Goal: Communication & Community: Answer question/provide support

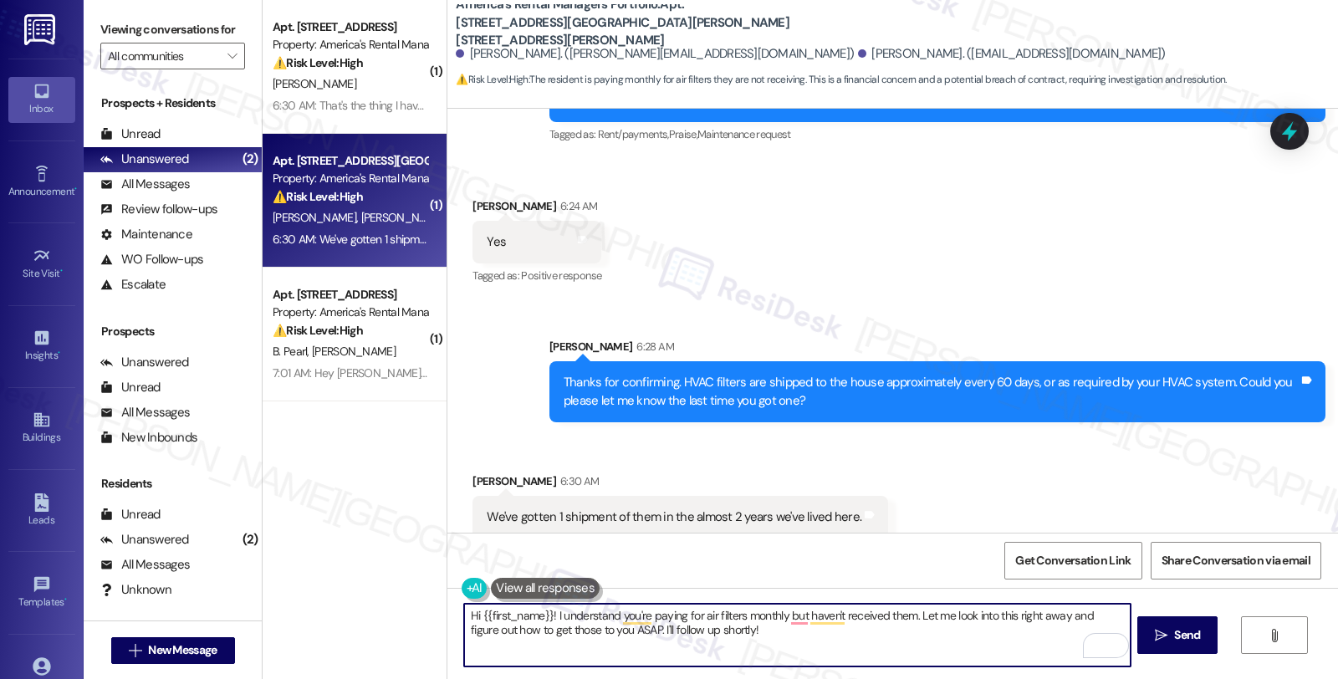
scroll to position [1261, 0]
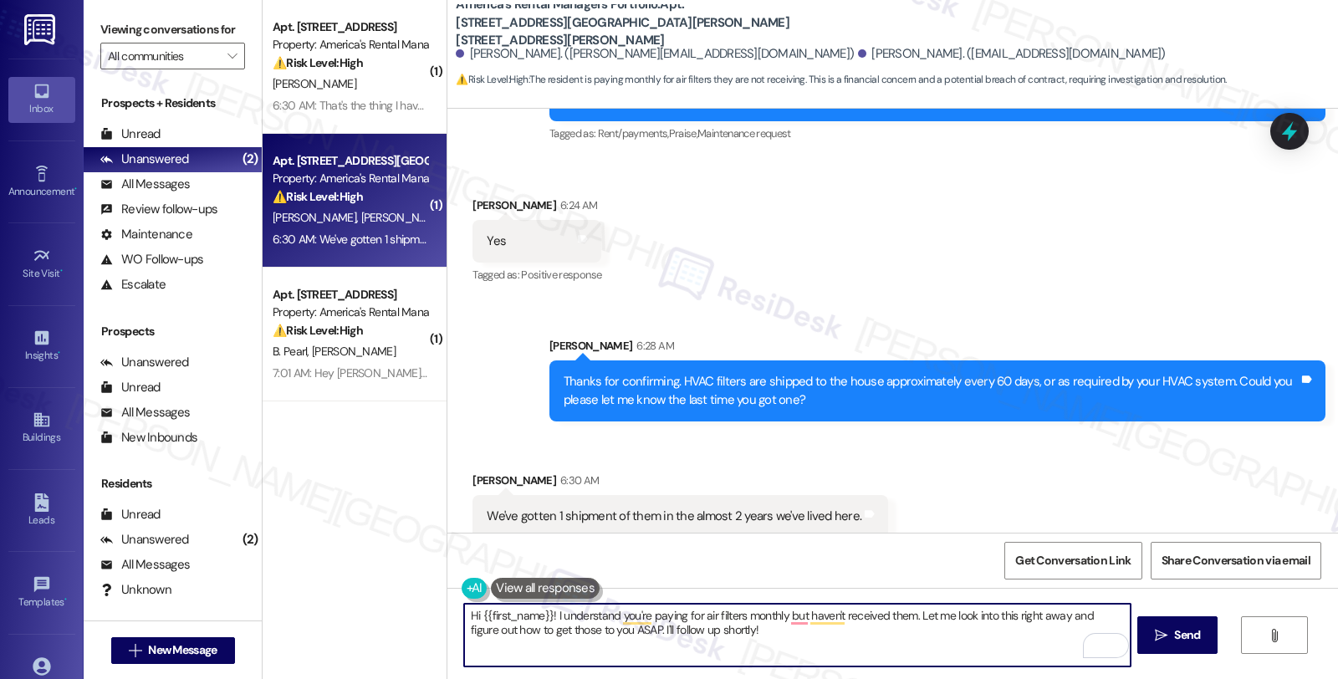
drag, startPoint x: 749, startPoint y: 631, endPoint x: 365, endPoint y: 553, distance: 391.8
click at [365, 553] on div "( 1 ) Apt. [STREET_ADDRESS] Property: America's Rental Managers Portfolio ⚠️ Ri…" at bounding box center [800, 339] width 1075 height 679
type textarea "But you did get the correct air filters at thattime, right?"
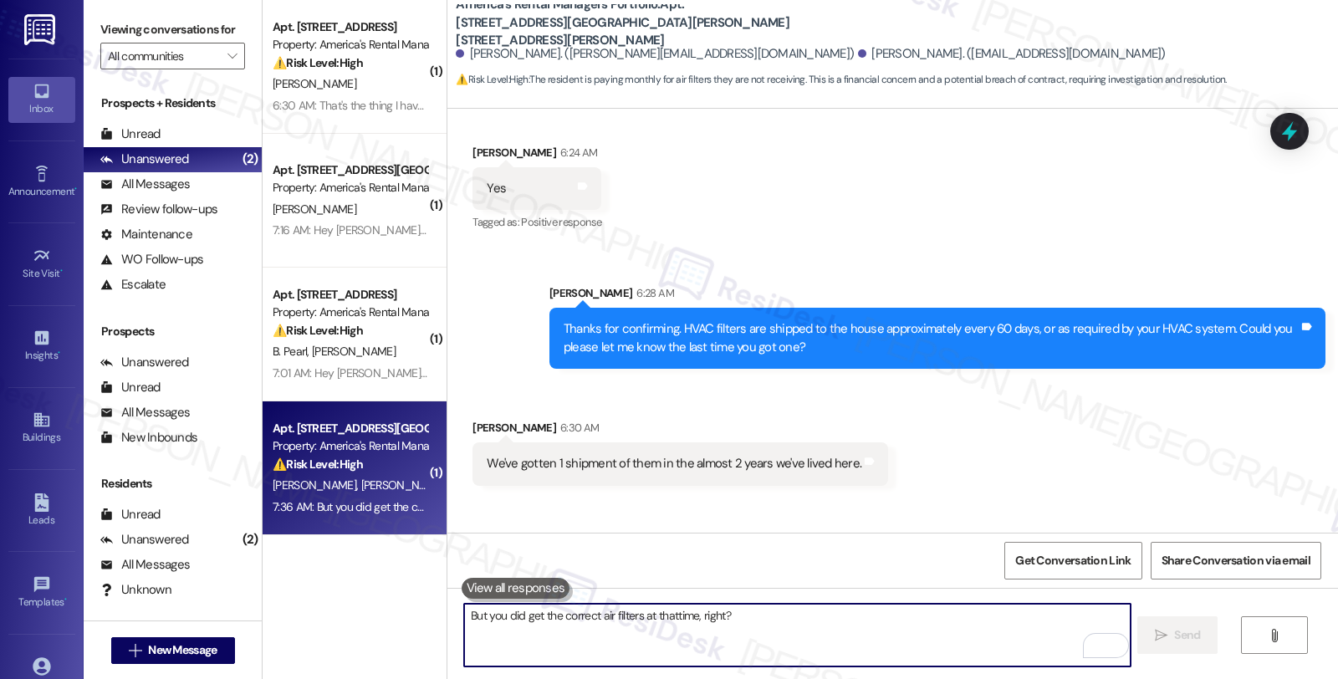
scroll to position [1377, 0]
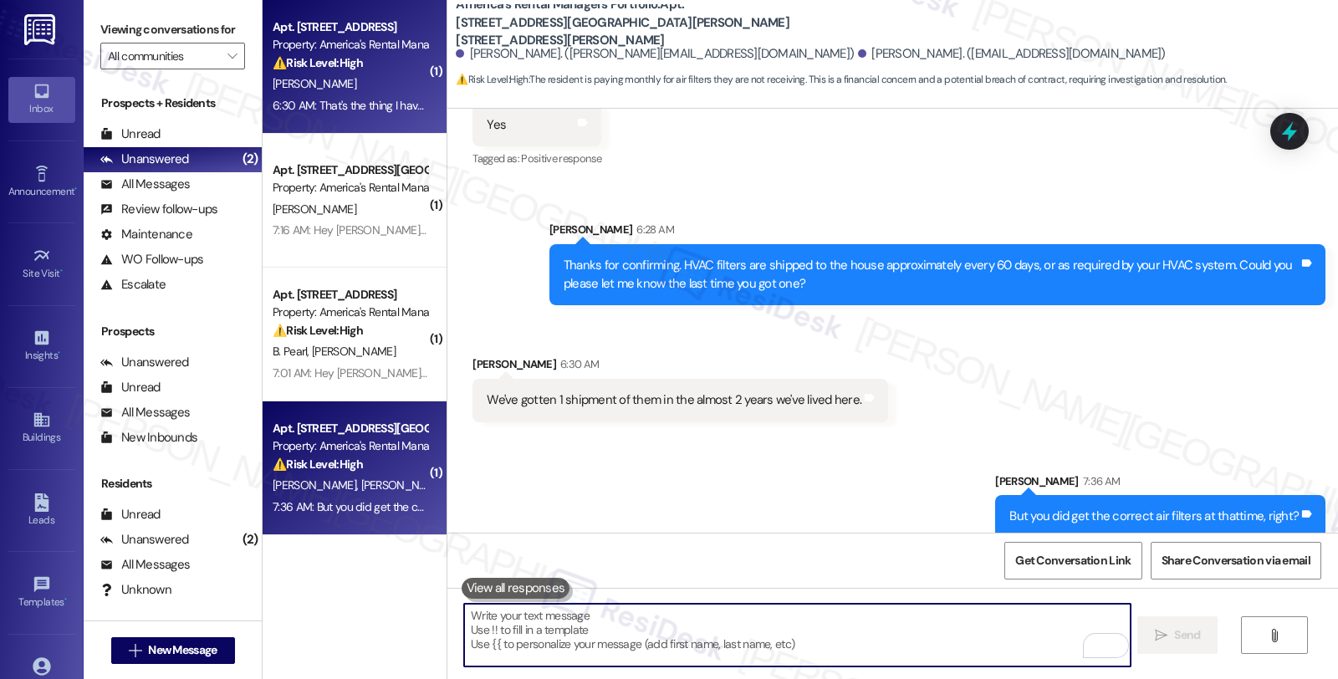
click at [404, 61] on div "⚠️ Risk Level: High The resident is disputing a charge related to a work order,…" at bounding box center [350, 63] width 155 height 18
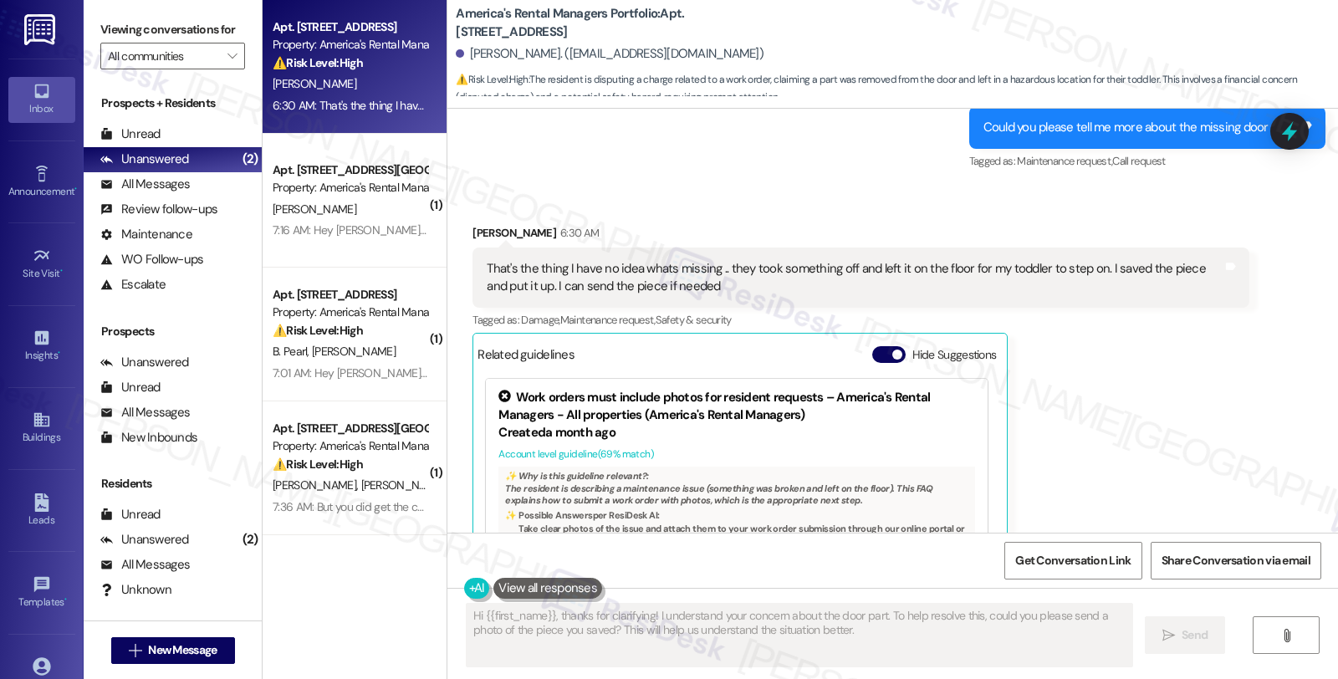
scroll to position [912, 0]
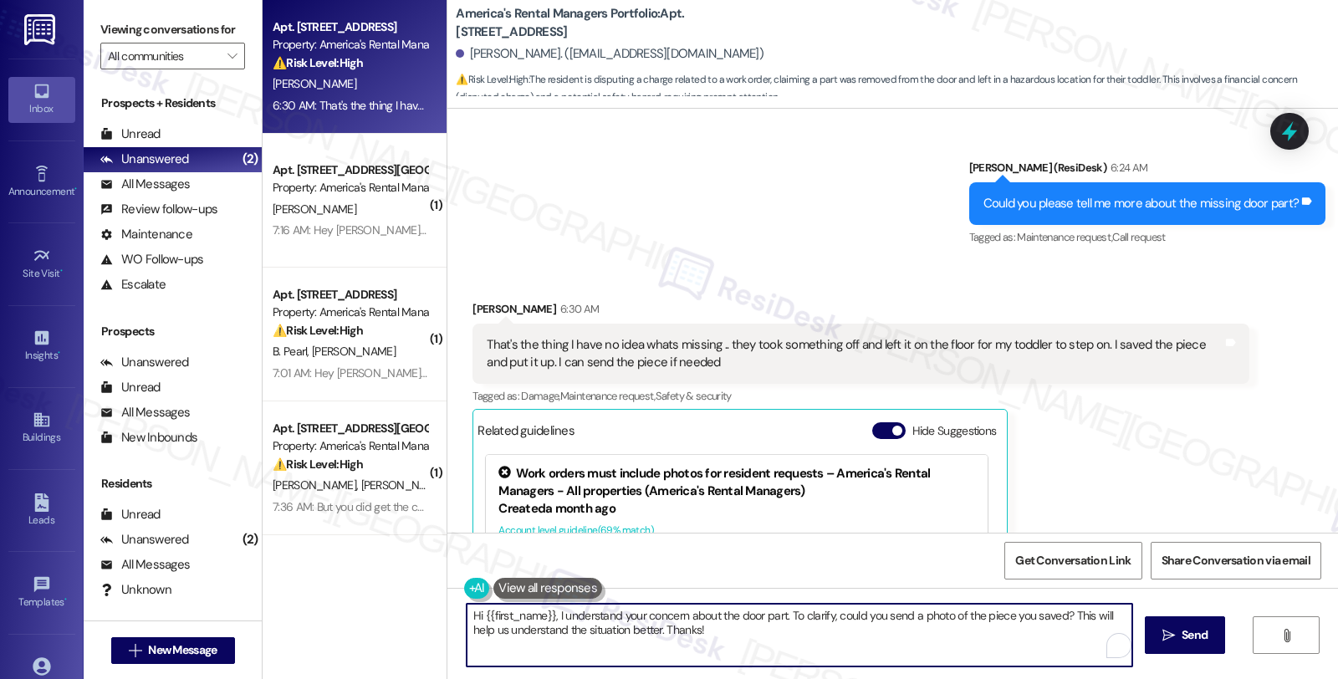
drag, startPoint x: 723, startPoint y: 638, endPoint x: 349, endPoint y: 569, distance: 380.2
click at [349, 569] on div "Apt. [STREET_ADDRESS] Property: America's Rental Managers Portfolio ⚠️ Risk Lev…" at bounding box center [800, 339] width 1075 height 679
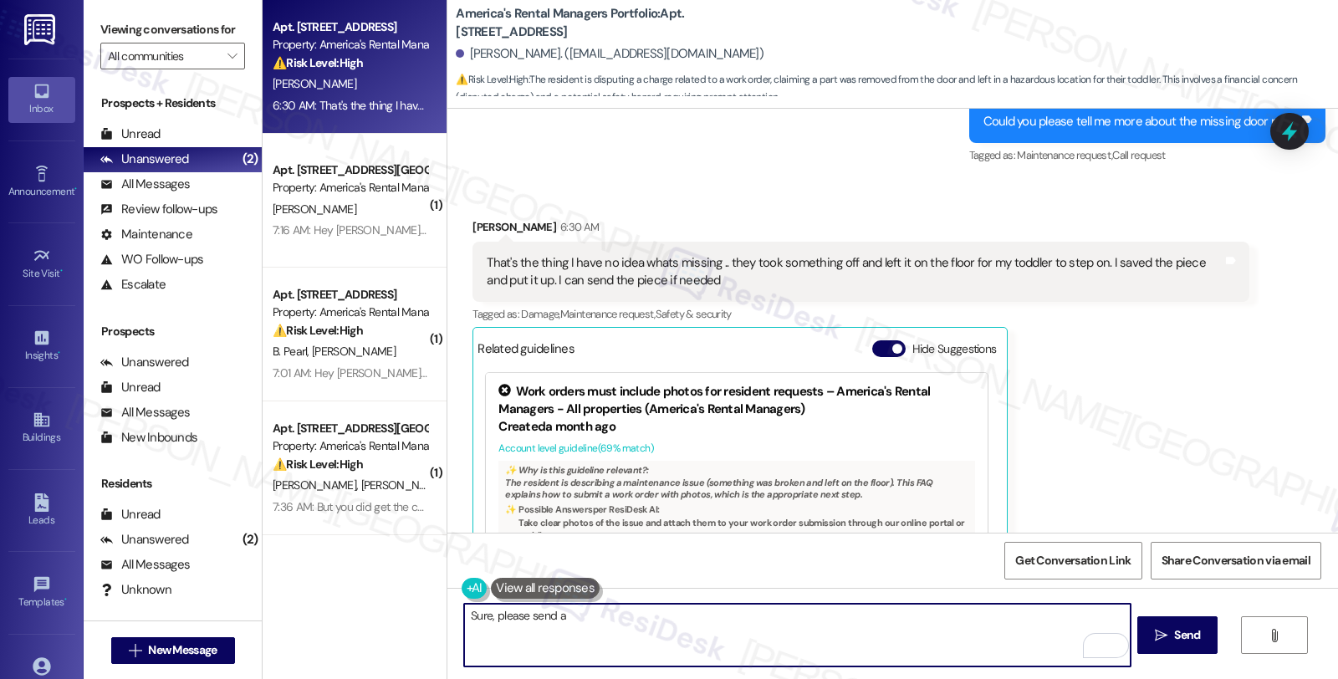
scroll to position [1097, 0]
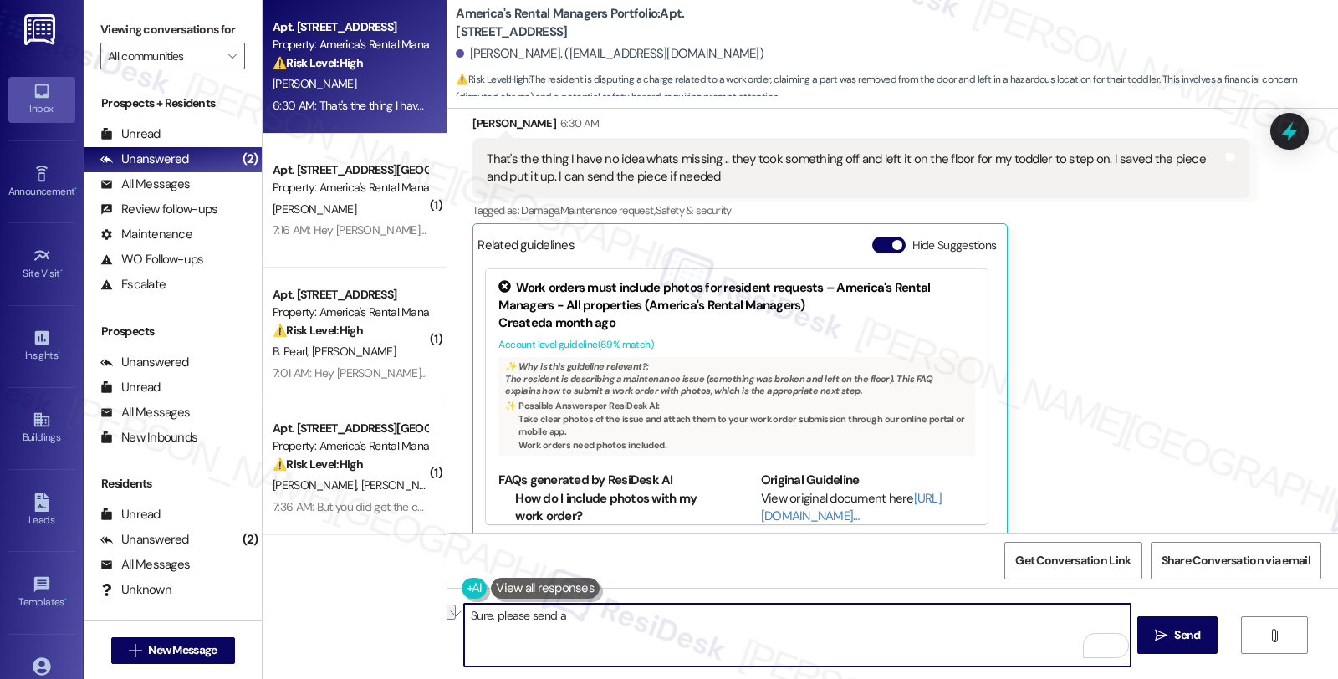
drag, startPoint x: 594, startPoint y: 607, endPoint x: 386, endPoint y: 607, distance: 208.2
click at [386, 607] on div "Apt. [STREET_ADDRESS] Property: America's Rental Managers Portfolio ⚠️ Risk Lev…" at bounding box center [800, 339] width 1075 height 679
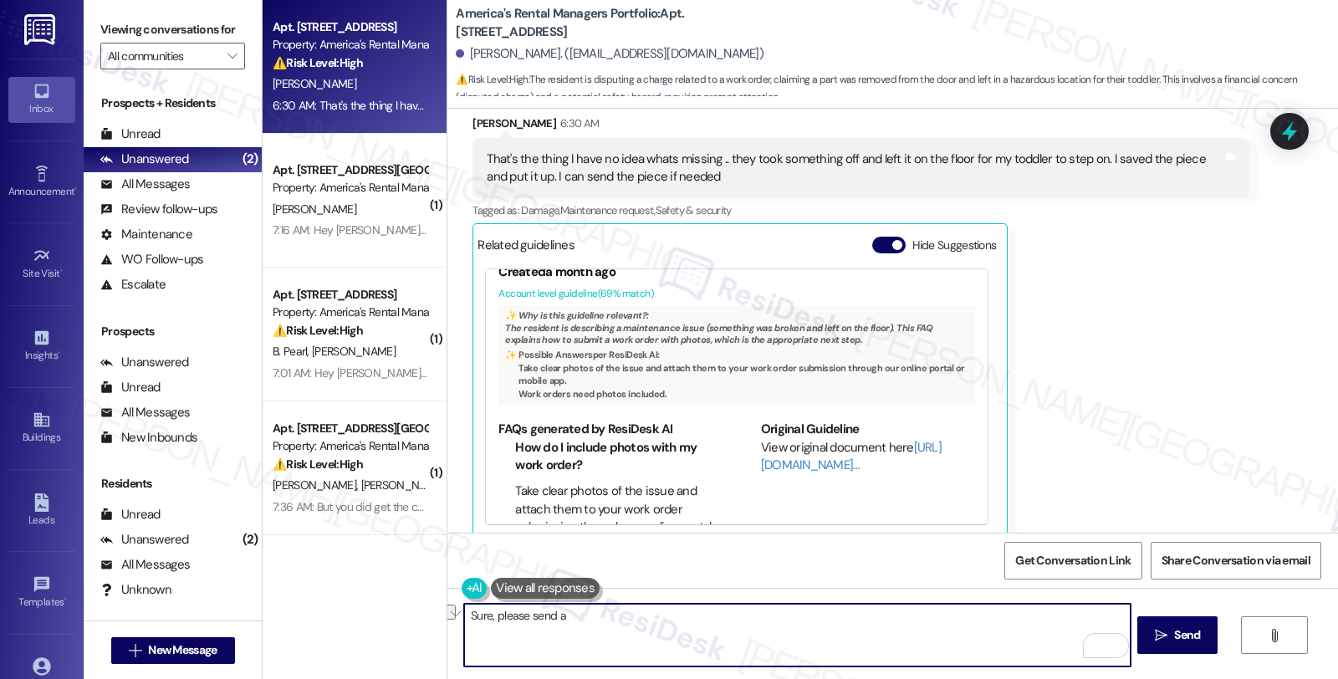
scroll to position [102, 0]
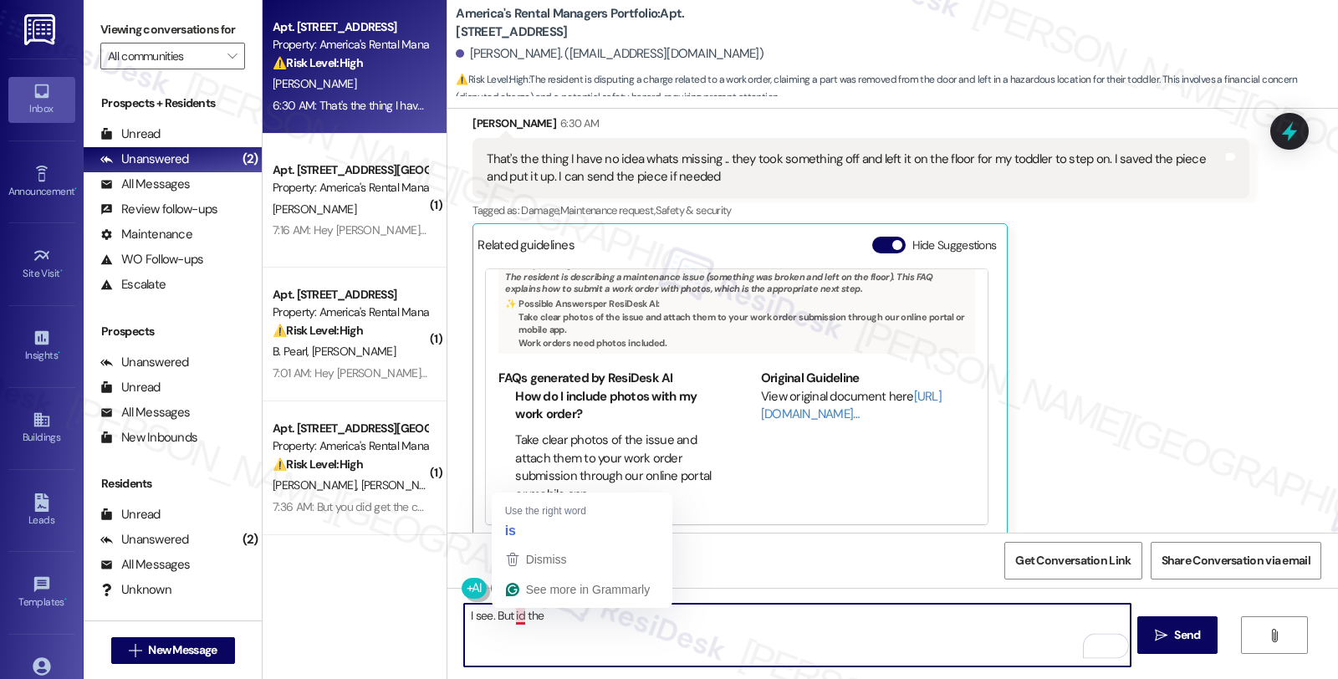
click at [511, 619] on textarea "I see. But id the" at bounding box center [797, 635] width 666 height 63
click at [573, 615] on textarea "I see. But is the" at bounding box center [797, 635] width 666 height 63
click at [843, 629] on textarea "I see. But is the door fixed, or have you been charged for the" at bounding box center [797, 635] width 666 height 63
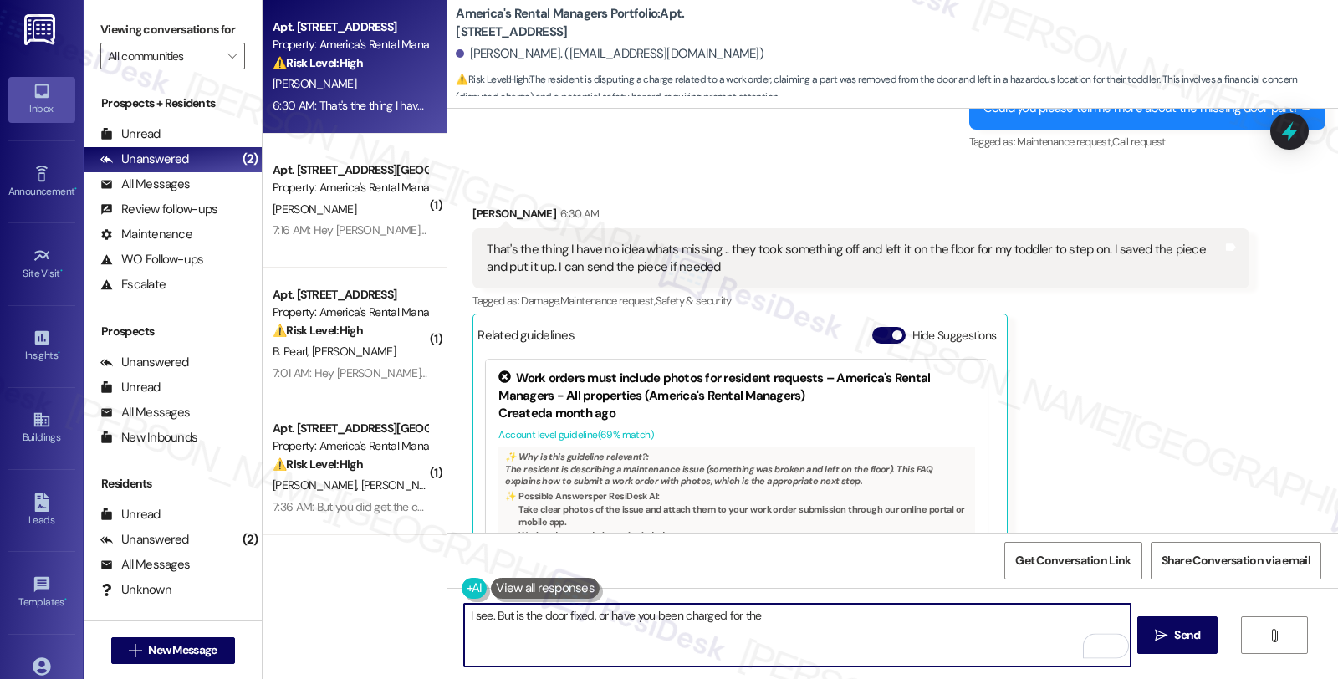
scroll to position [818, 0]
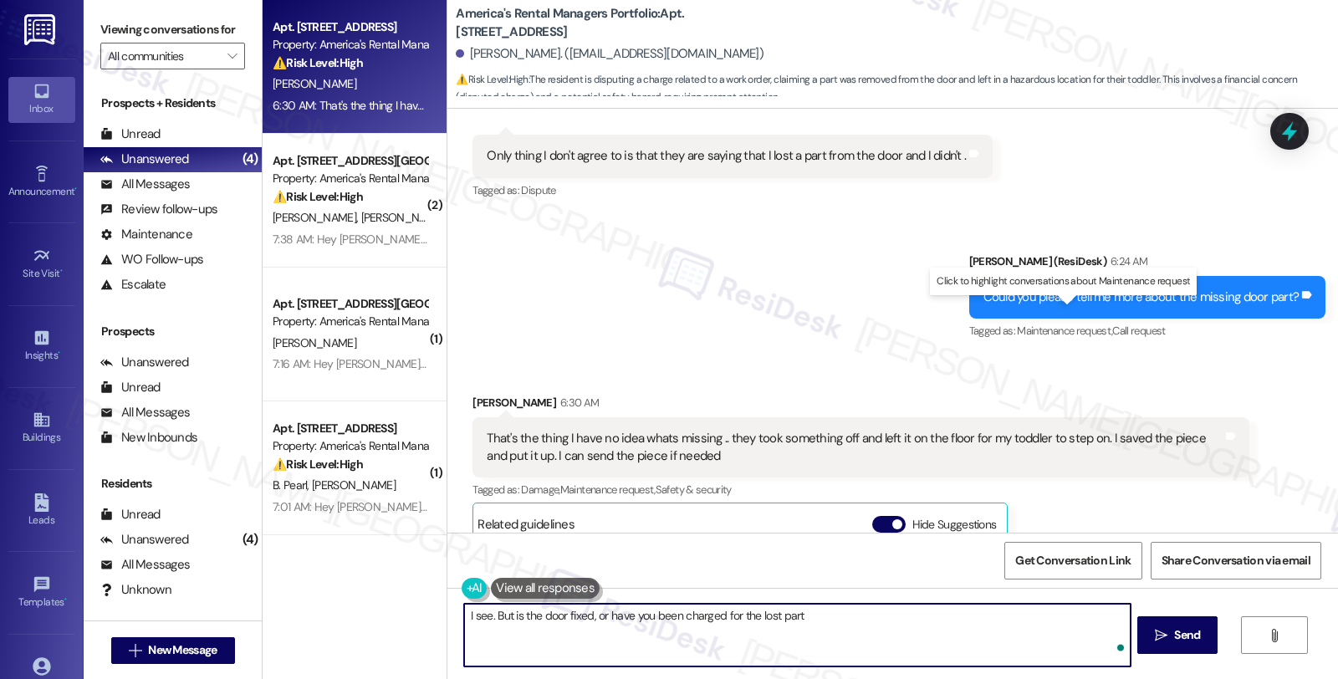
type textarea "I see. But is the door fixed, or have you been charged for the lost part?"
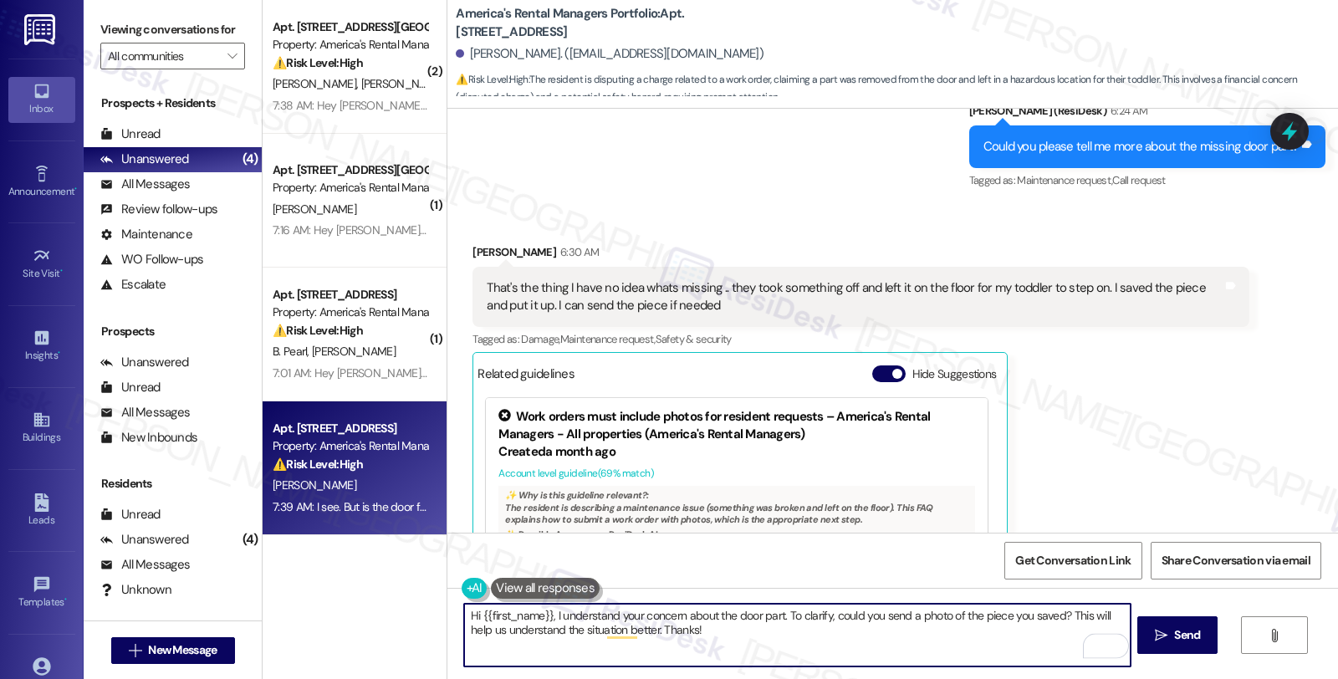
scroll to position [1213, 0]
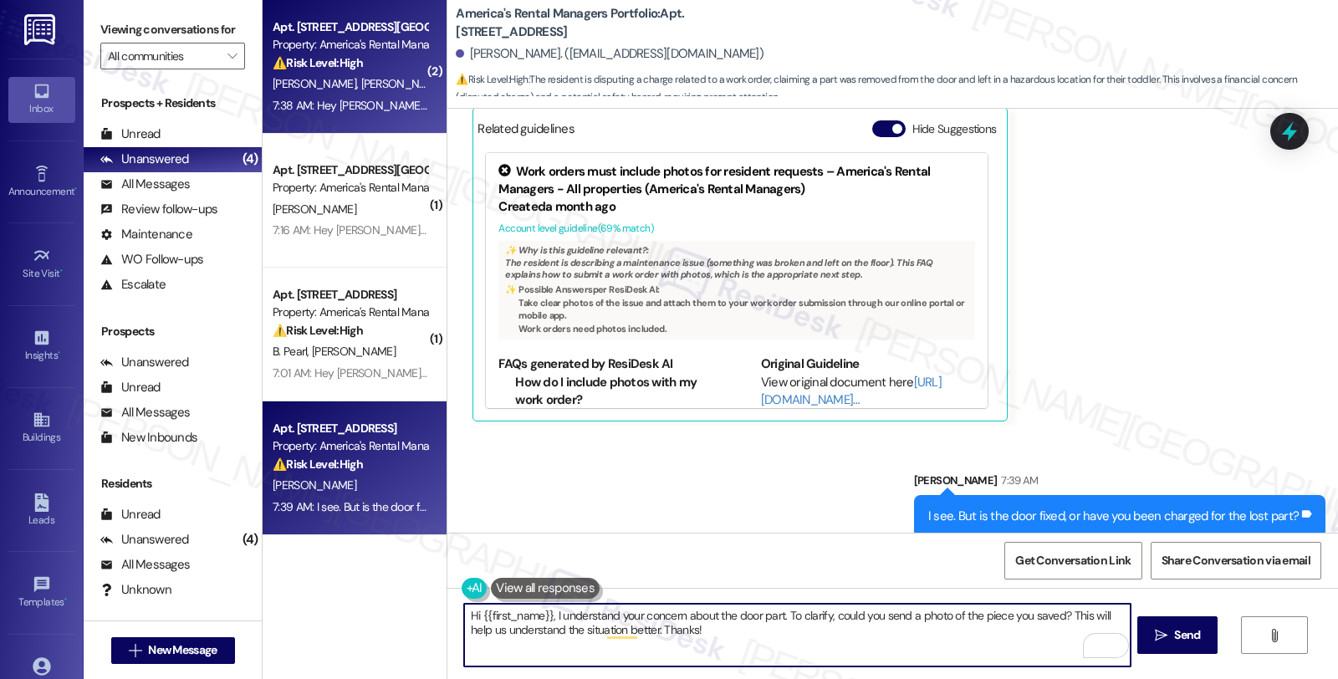
type textarea "Hi {{first_name}}, I understand your concern about the door part. To clarify, c…"
click at [432, 59] on div "Apt. [STREET_ADDRESS][GEOGRAPHIC_DATA][PERSON_NAME][STREET_ADDRESS][PERSON_NAME…" at bounding box center [355, 67] width 184 height 134
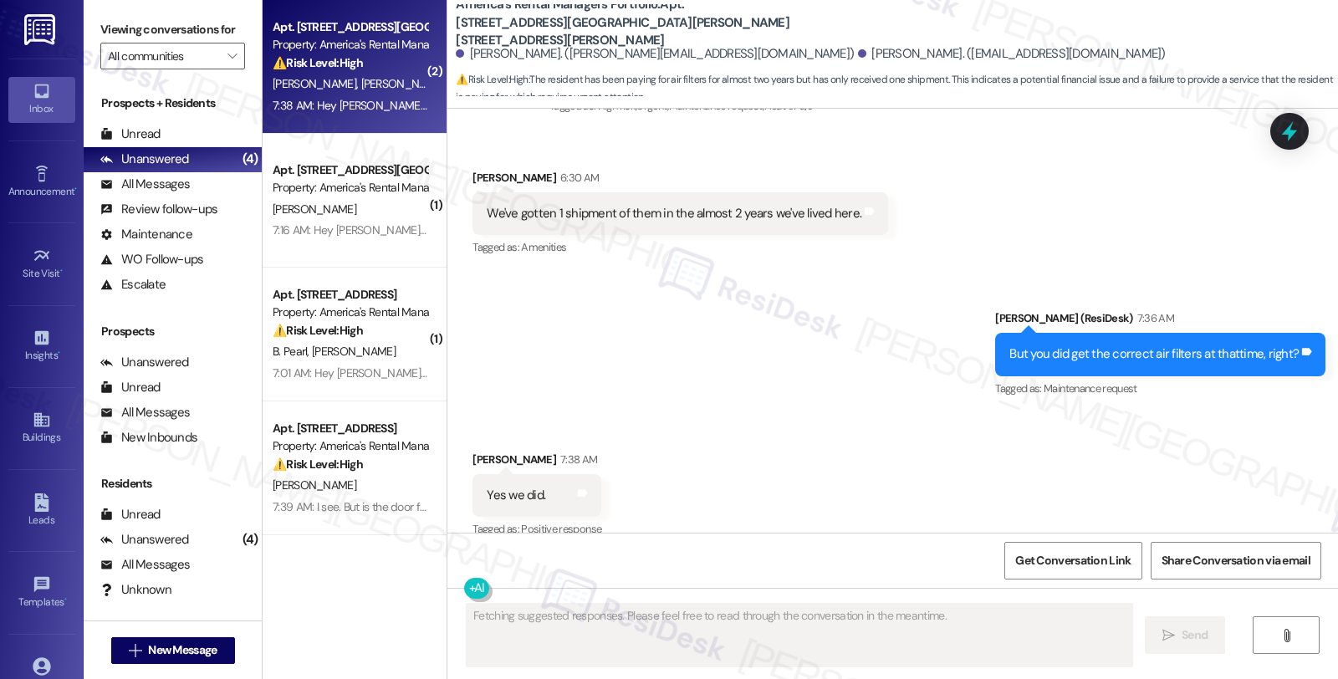
scroll to position [1592, 0]
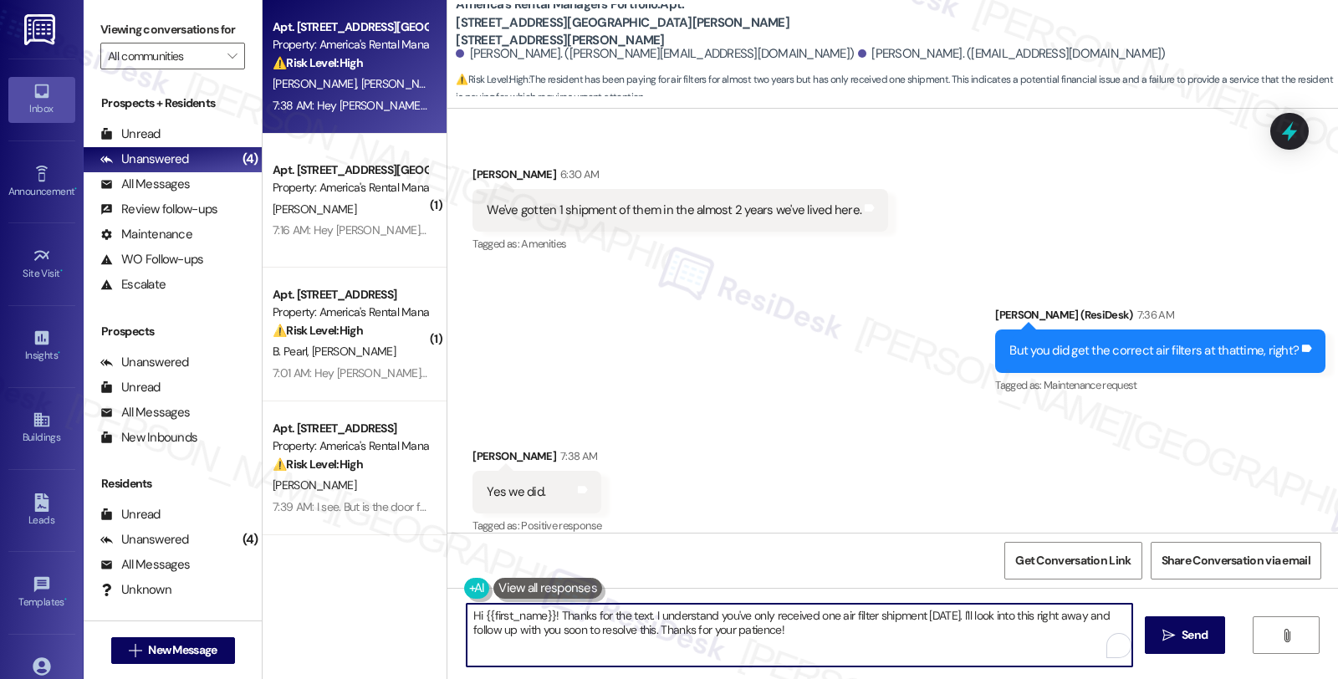
drag, startPoint x: 455, startPoint y: 613, endPoint x: 917, endPoint y: 664, distance: 464.4
click at [917, 664] on textarea "Hi {{first_name}}! Thanks for the text. I understand you've only received one a…" at bounding box center [800, 635] width 666 height 63
type textarea "Got it! Thanks for letting us know. I'll follow up on this and will keep you po…"
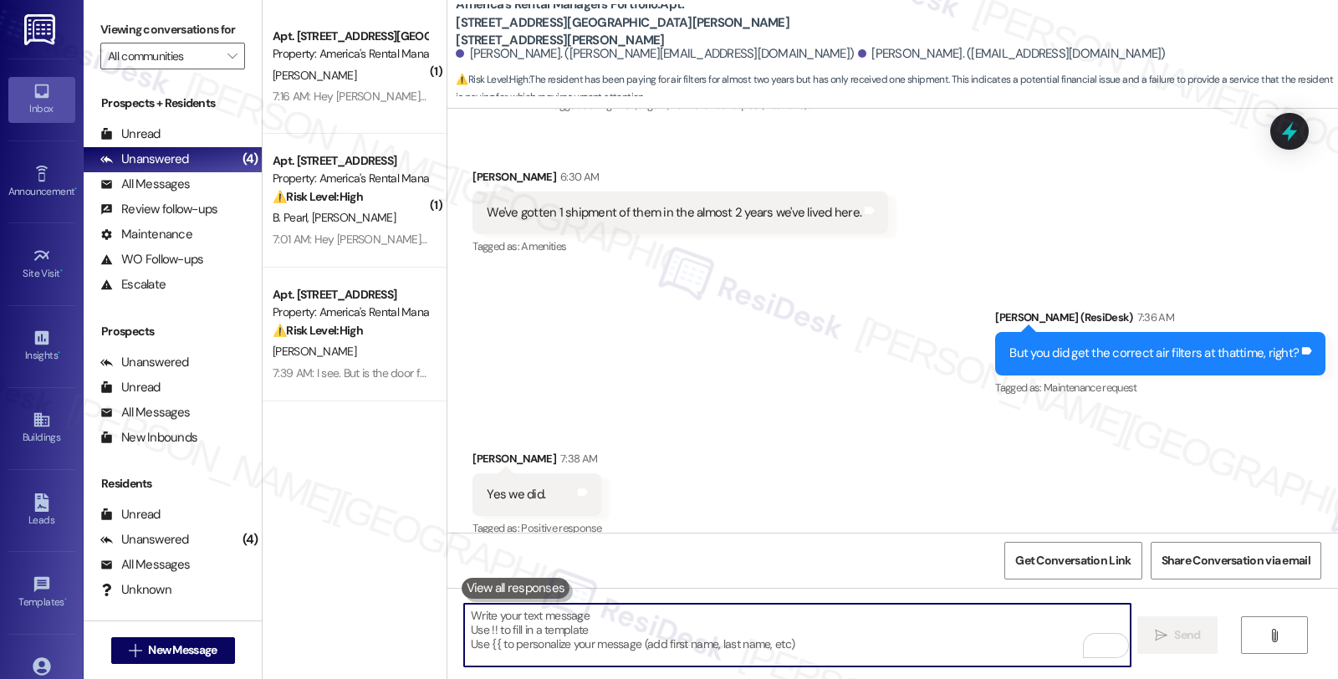
scroll to position [1868, 0]
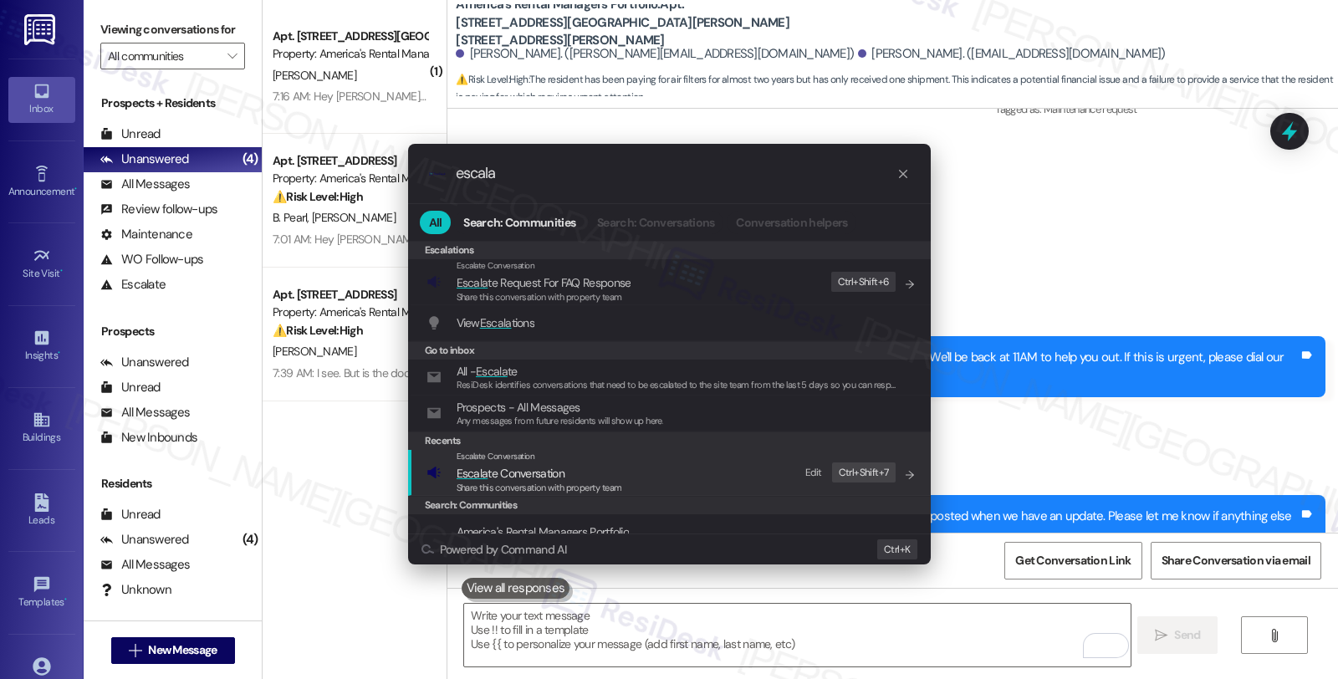
type input "escala"
click at [516, 475] on span "Escala te Conversation" at bounding box center [511, 473] width 108 height 15
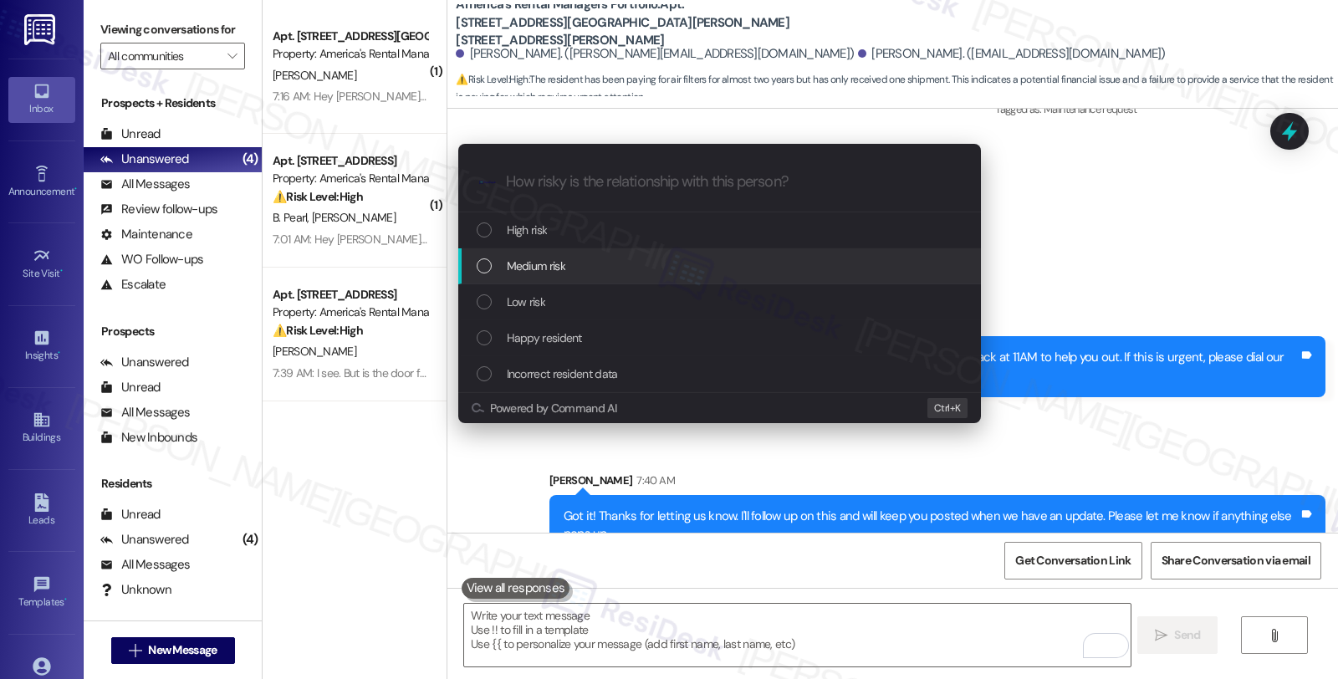
click at [515, 278] on div "Medium risk" at bounding box center [719, 266] width 523 height 36
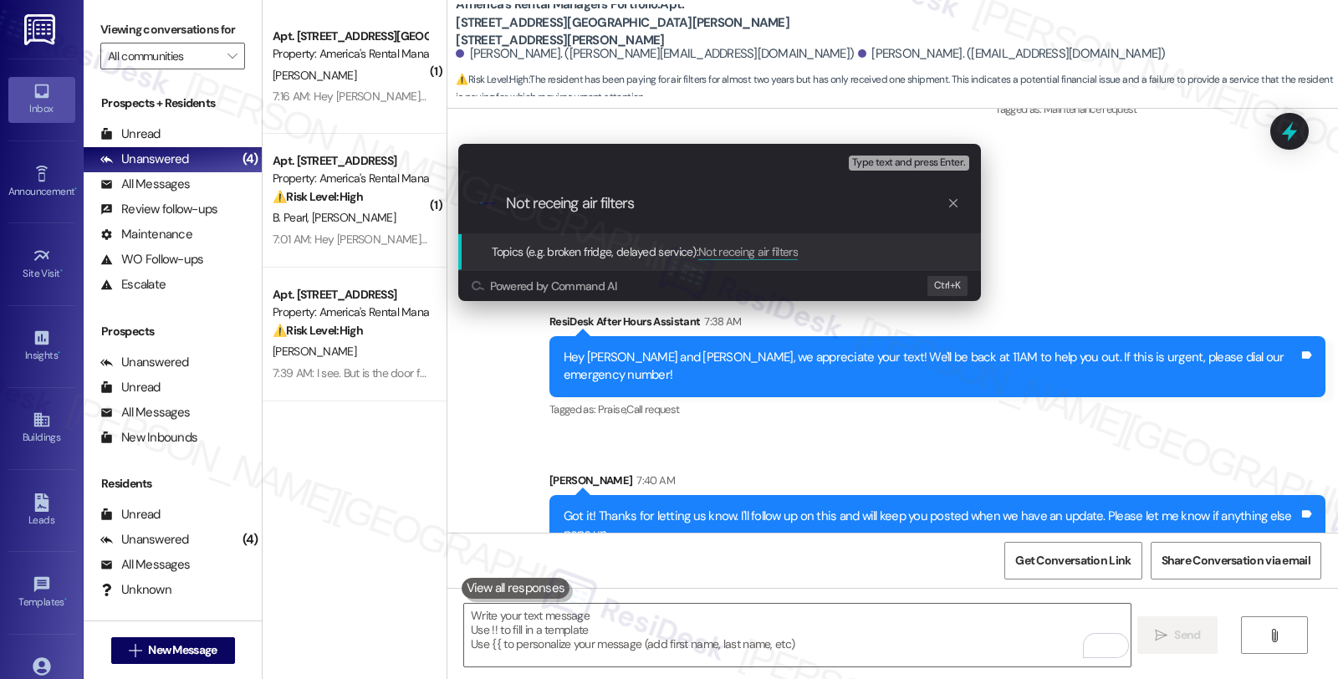
click at [557, 201] on input "Not receing air filters" at bounding box center [726, 204] width 441 height 18
type input "Not receiving air filters"
click at [682, 207] on input "Not receiving air filters" at bounding box center [726, 204] width 441 height 18
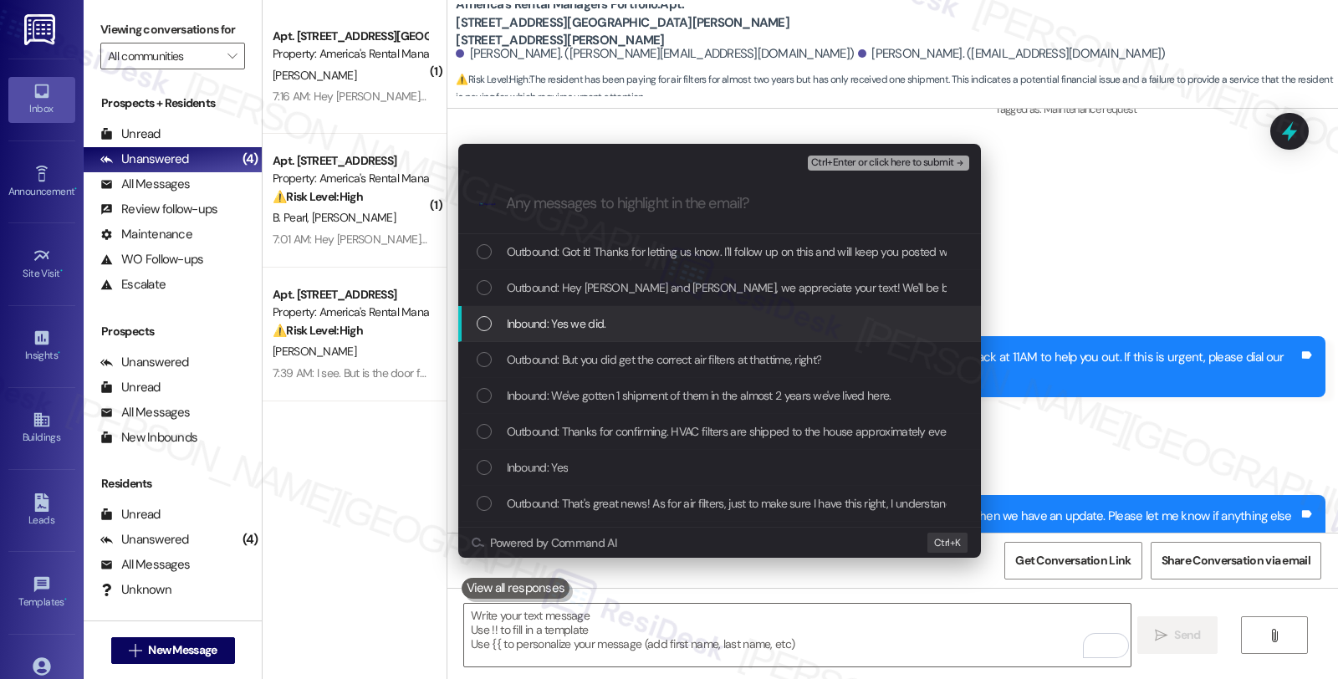
click at [591, 329] on span "Inbound: Yes we did." at bounding box center [557, 323] width 100 height 18
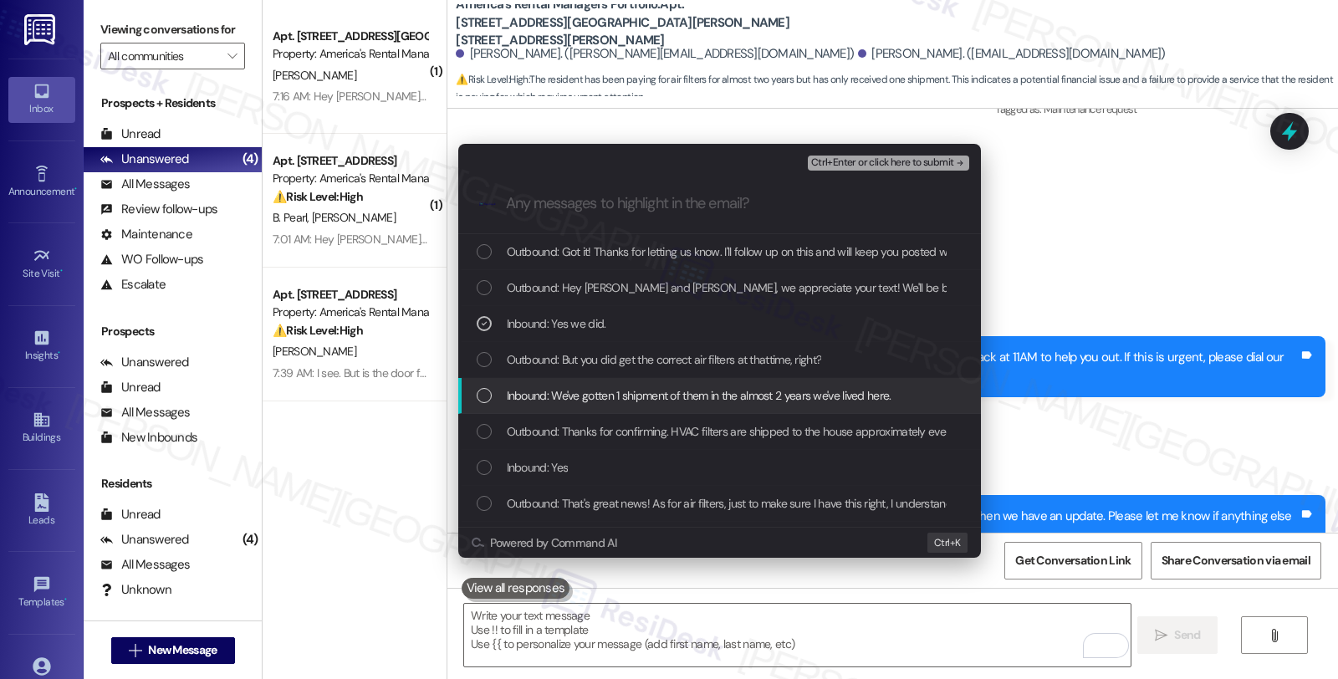
click at [587, 394] on span "Inbound: We've gotten 1 shipment of them in the almost 2 years we've lived here." at bounding box center [699, 395] width 385 height 18
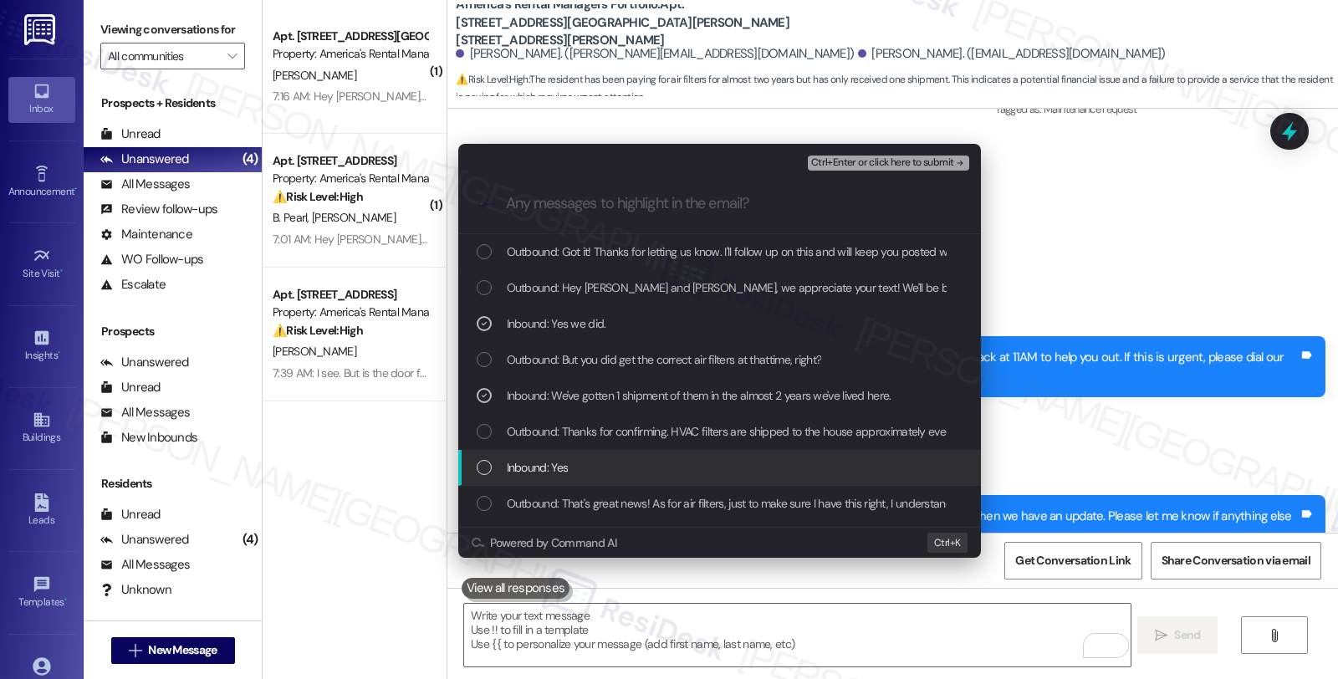
click at [573, 461] on div "Inbound: Yes" at bounding box center [721, 467] width 489 height 18
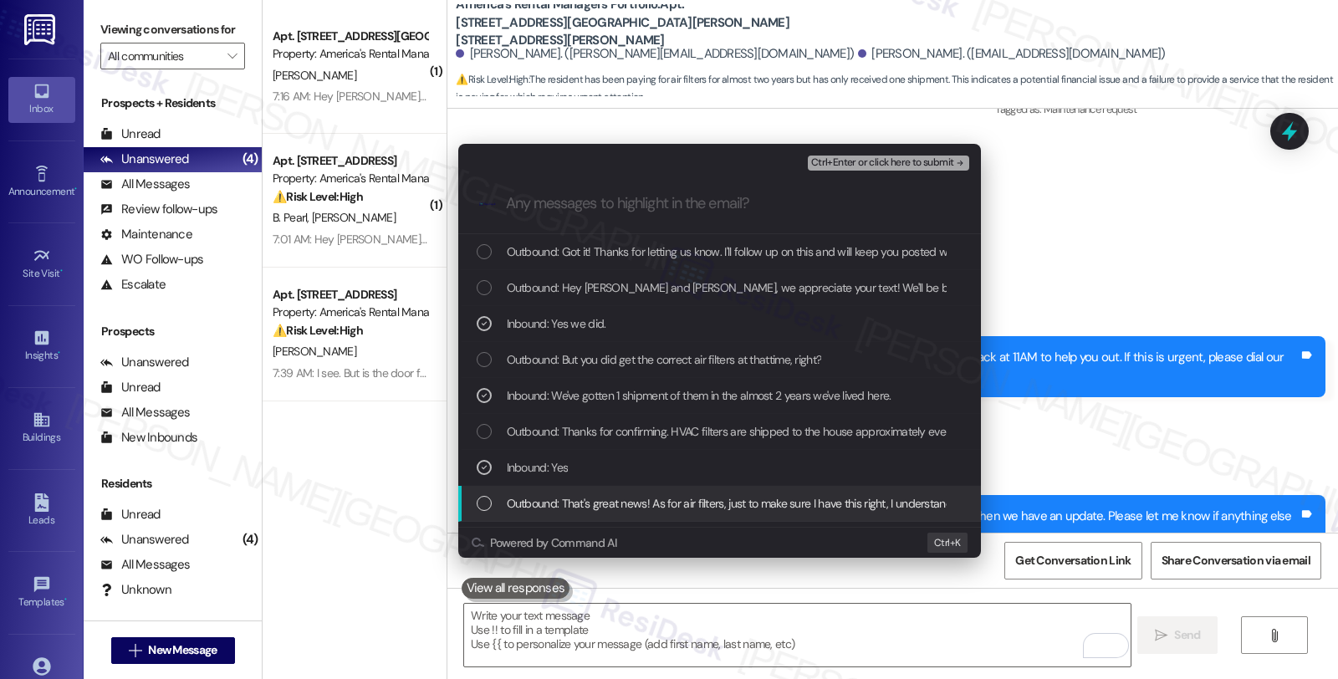
scroll to position [93, 0]
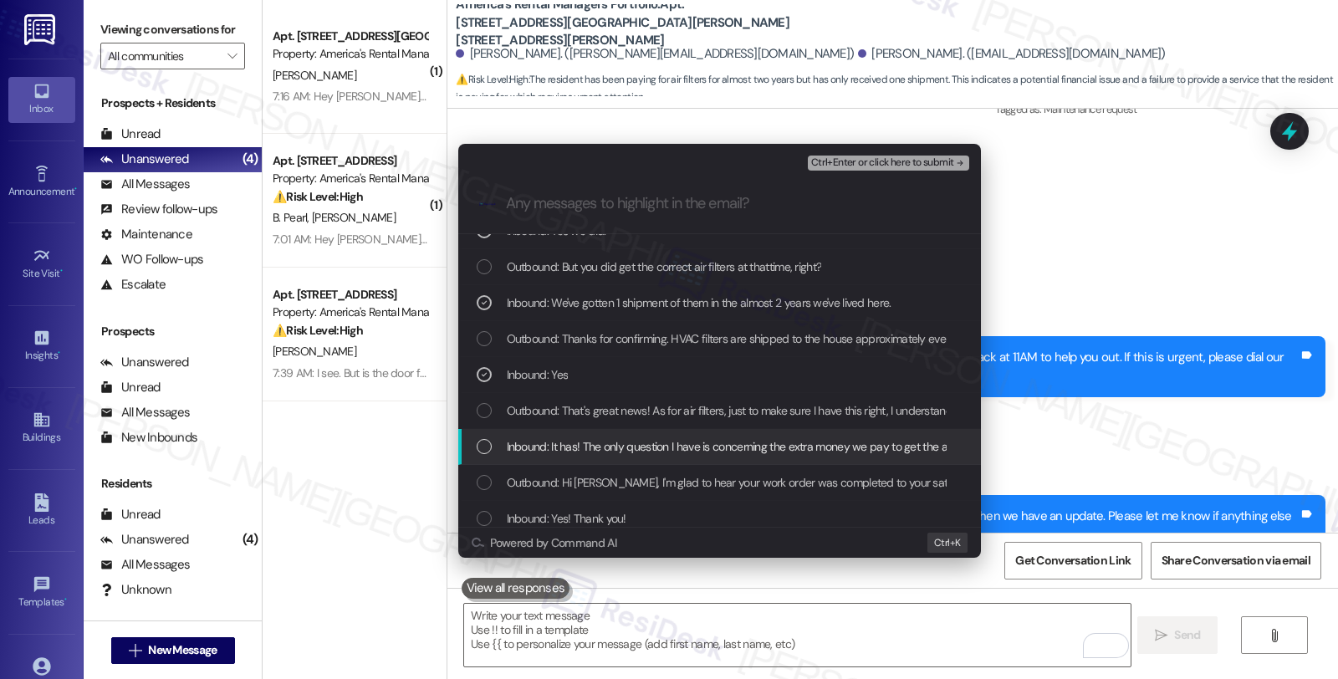
click at [629, 449] on span "Inbound: It has! The only question I have is concerning the extra money we pay …" at bounding box center [864, 446] width 715 height 18
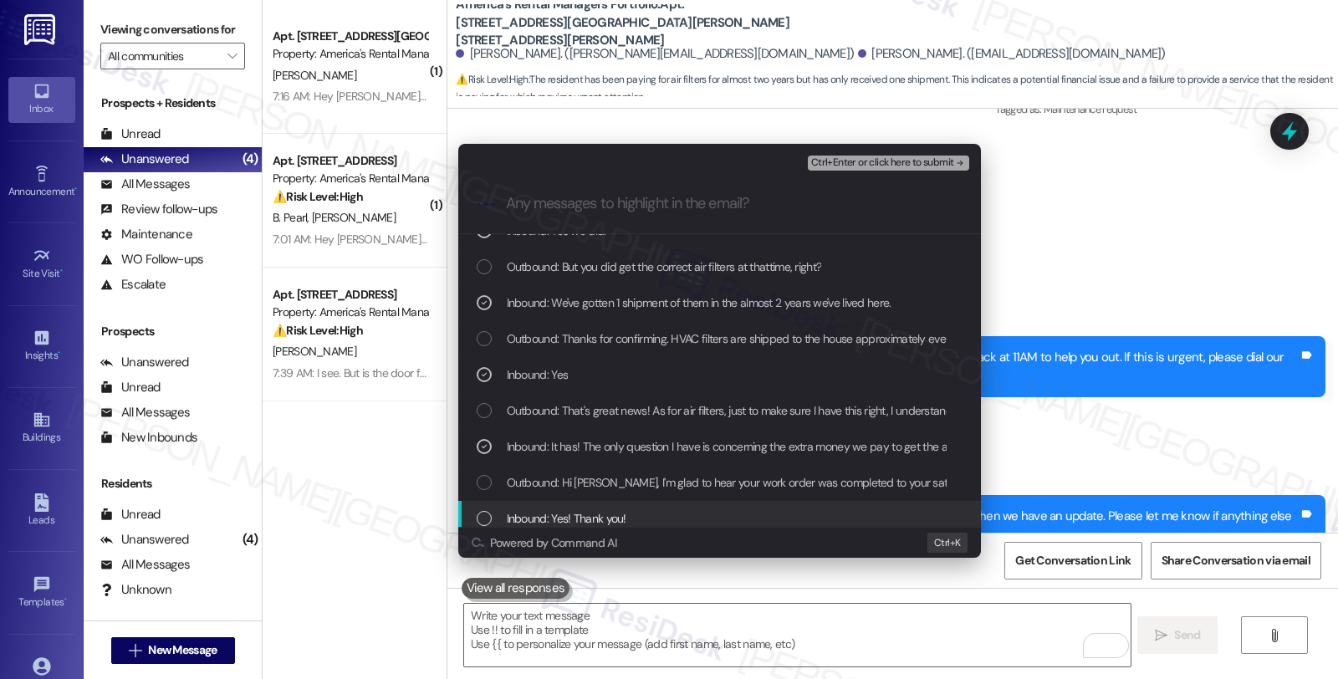
click at [608, 510] on span "Inbound: Yes! Thank you!" at bounding box center [567, 518] width 120 height 18
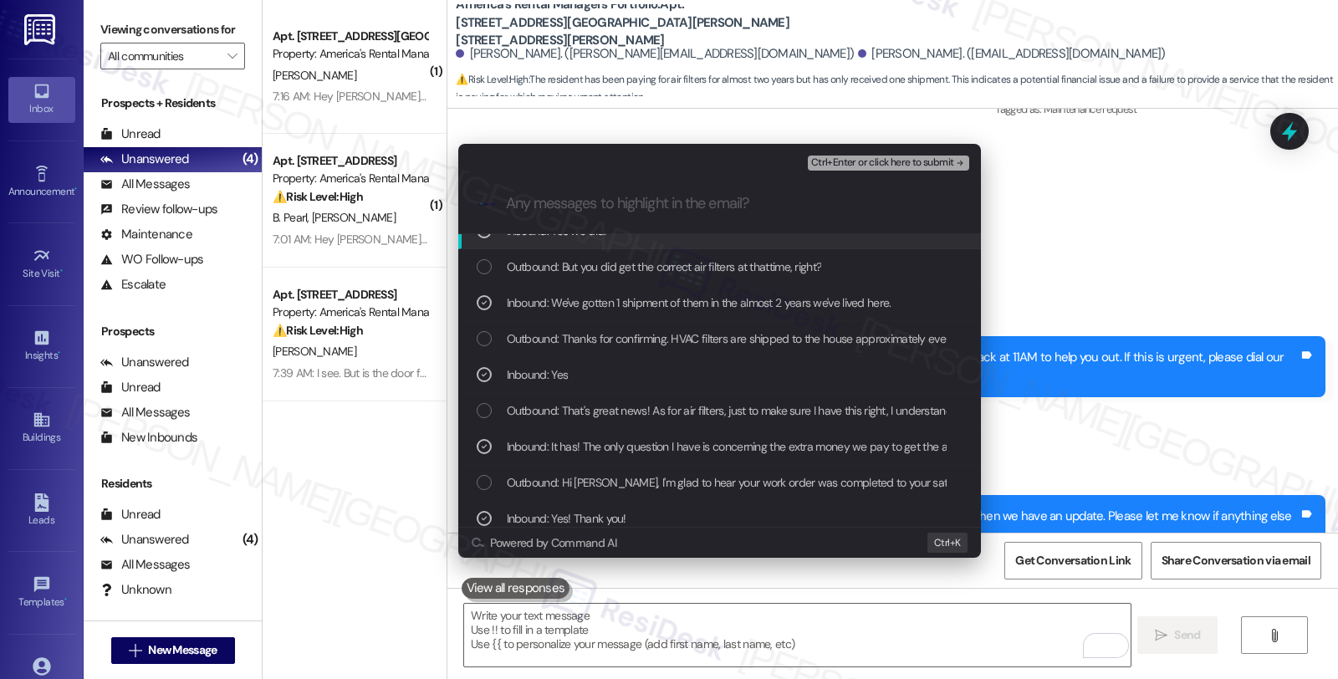
click at [845, 157] on span "Ctrl+Enter or click here to submit" at bounding box center [882, 163] width 143 height 12
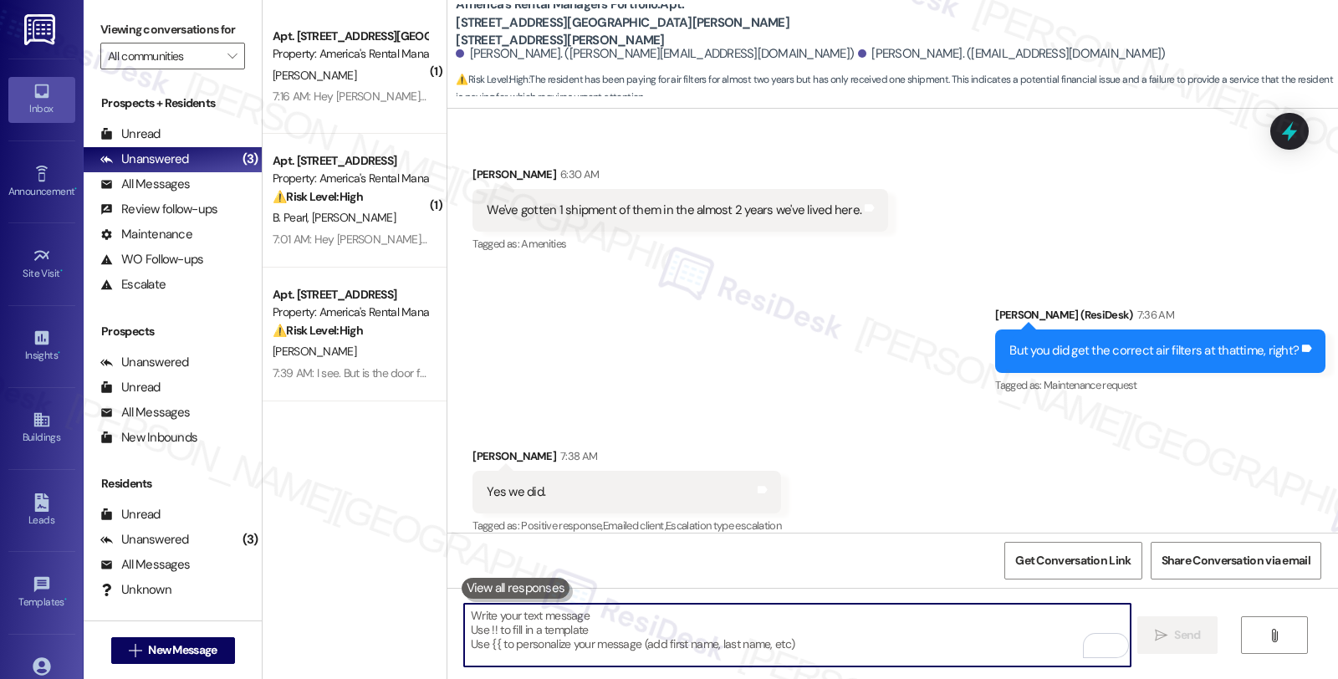
scroll to position [1892, 0]
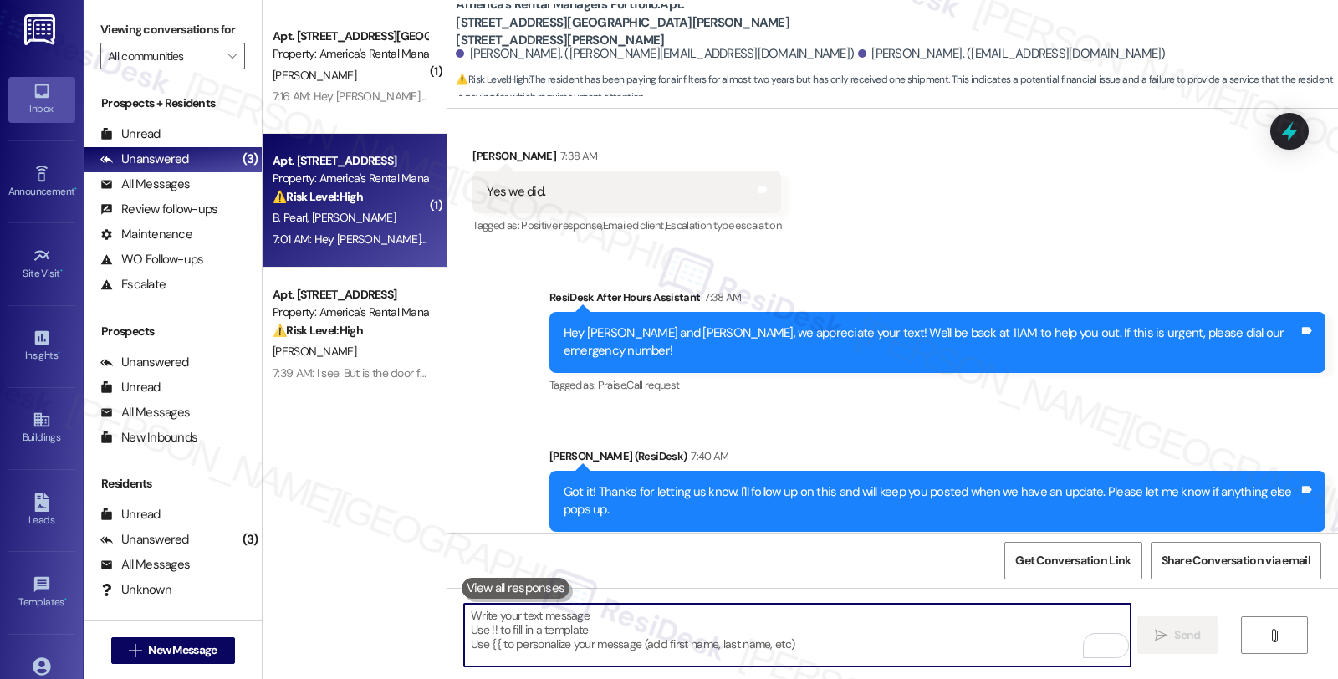
click at [386, 207] on div "B. [PERSON_NAME]" at bounding box center [350, 217] width 158 height 21
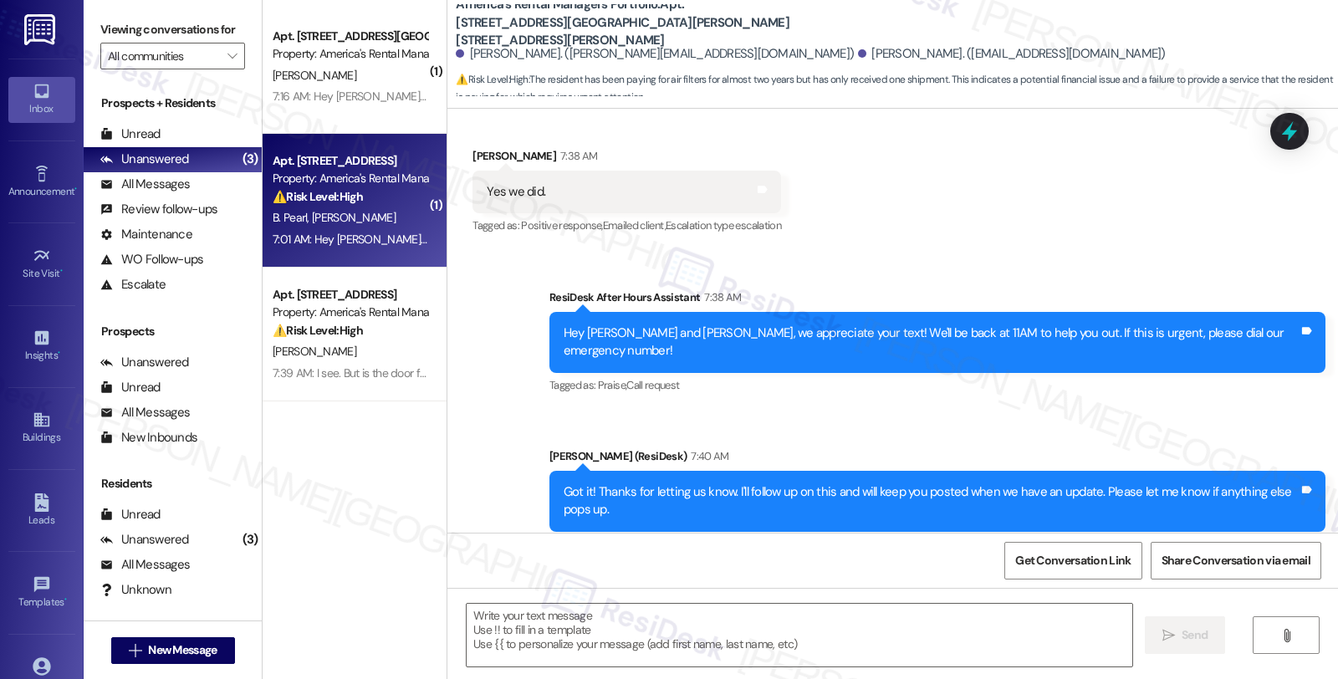
type textarea "Fetching suggested responses. Please feel free to read through the conversation…"
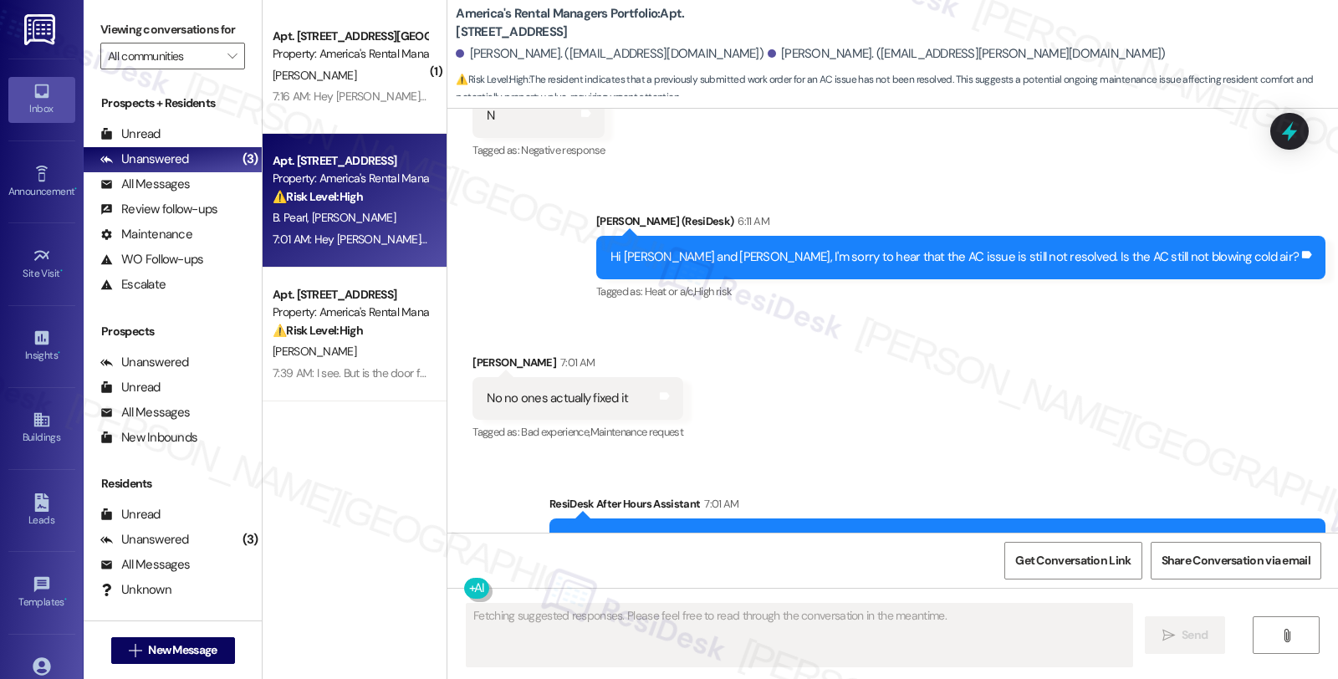
scroll to position [4027, 0]
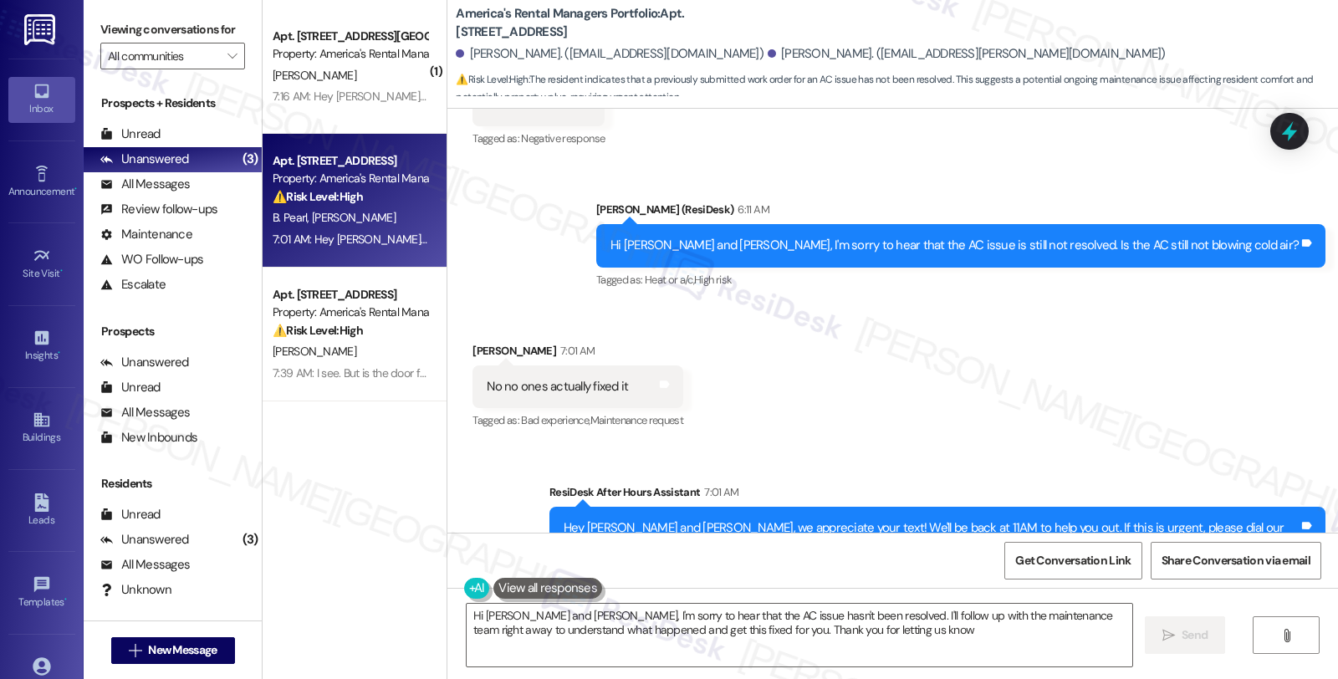
type textarea "Hi [PERSON_NAME] and [PERSON_NAME], I'm sorry to hear that the AC issue hasn't …"
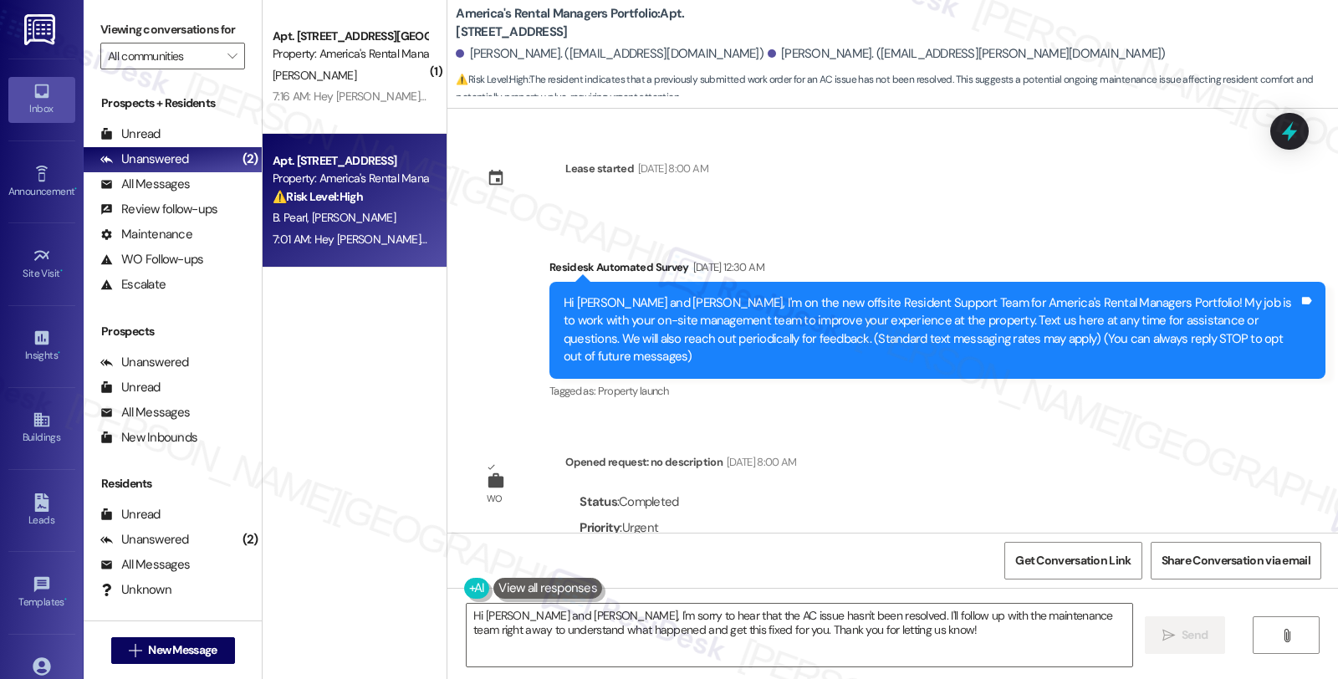
scroll to position [4027, 0]
